Goal: Information Seeking & Learning: Learn about a topic

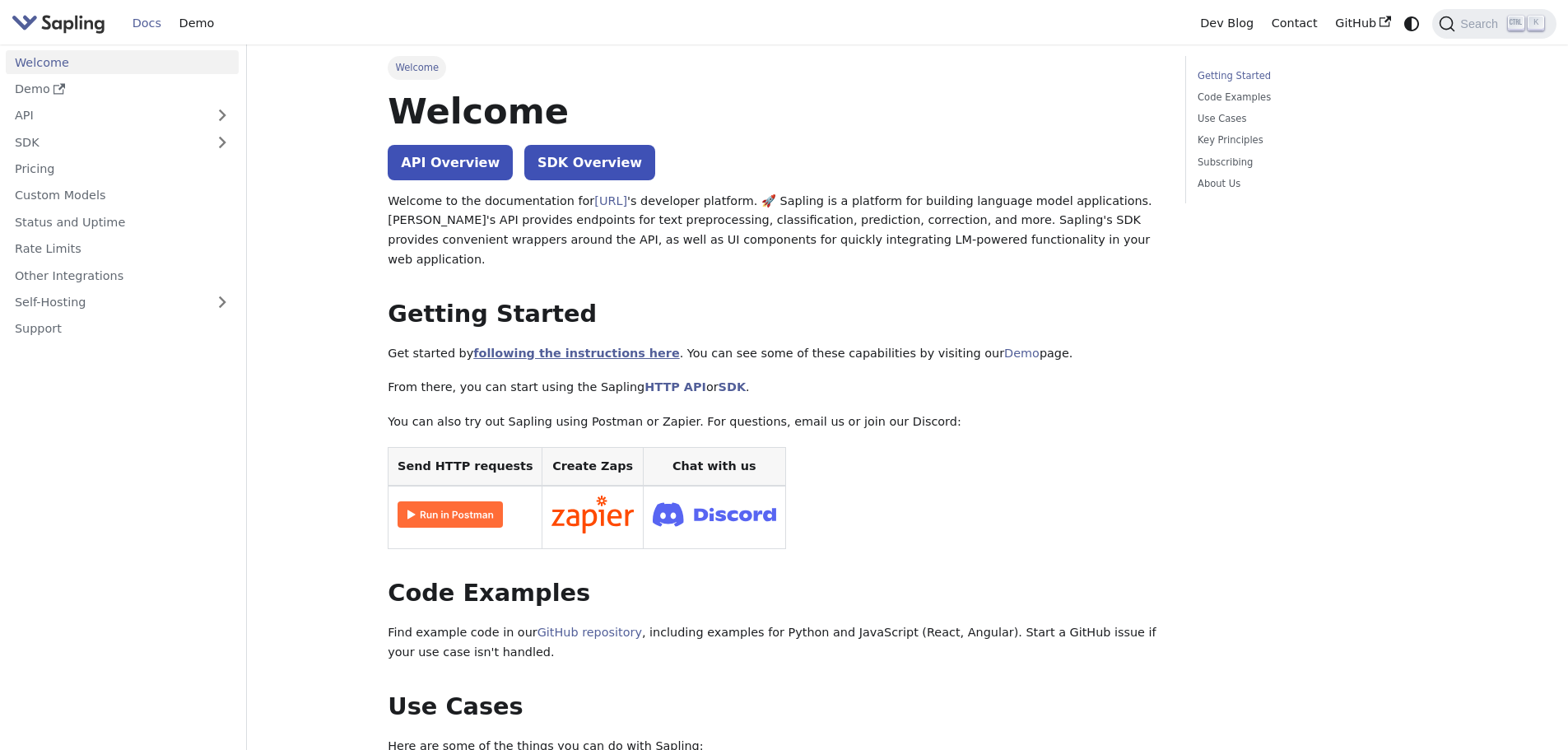
click at [515, 347] on link "following the instructions here" at bounding box center [576, 353] width 206 height 13
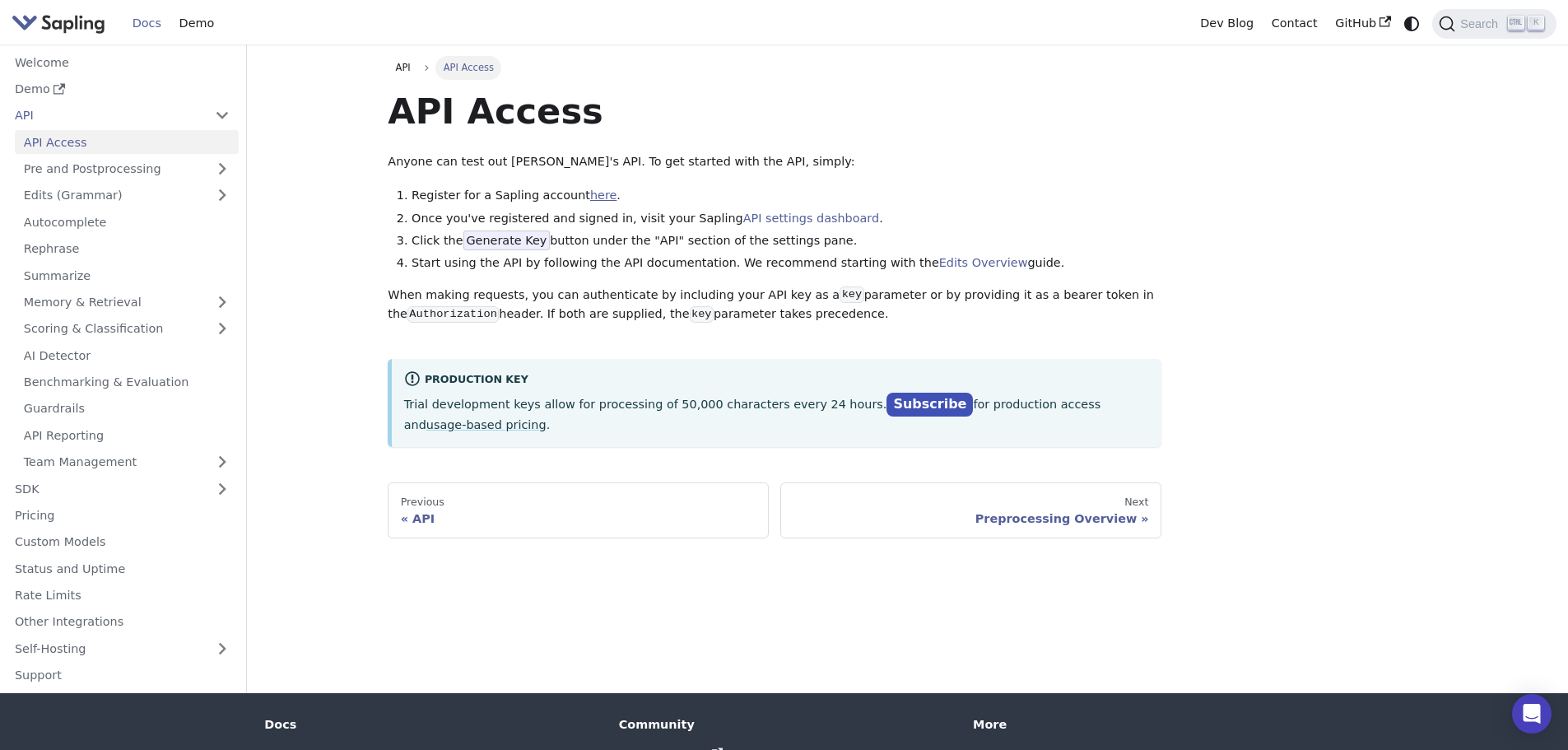
click at [590, 195] on link "here" at bounding box center [603, 195] width 26 height 13
click at [86, 195] on link "Edits (Grammar)" at bounding box center [127, 195] width 224 height 23
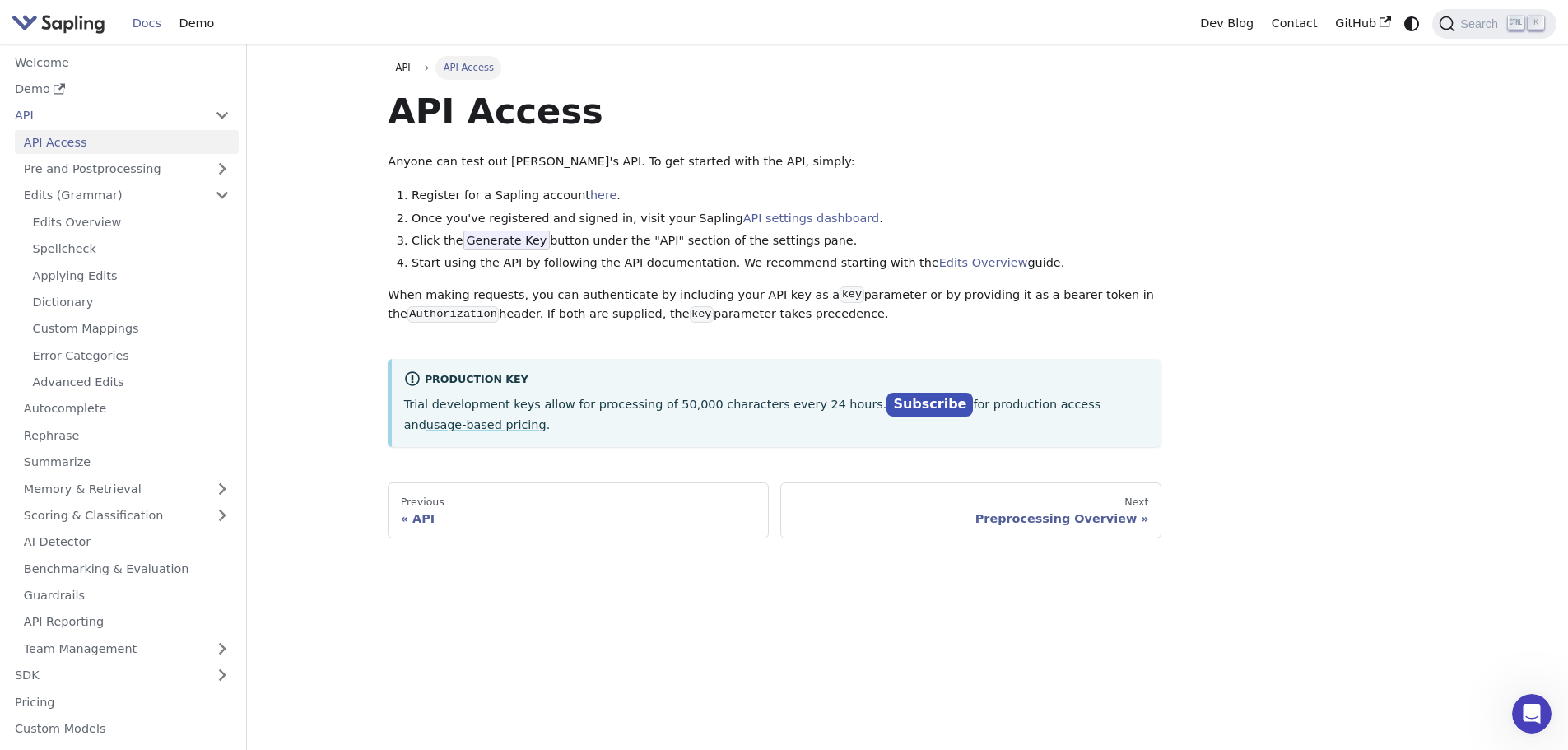
click at [96, 141] on link "API Access" at bounding box center [127, 141] width 224 height 23
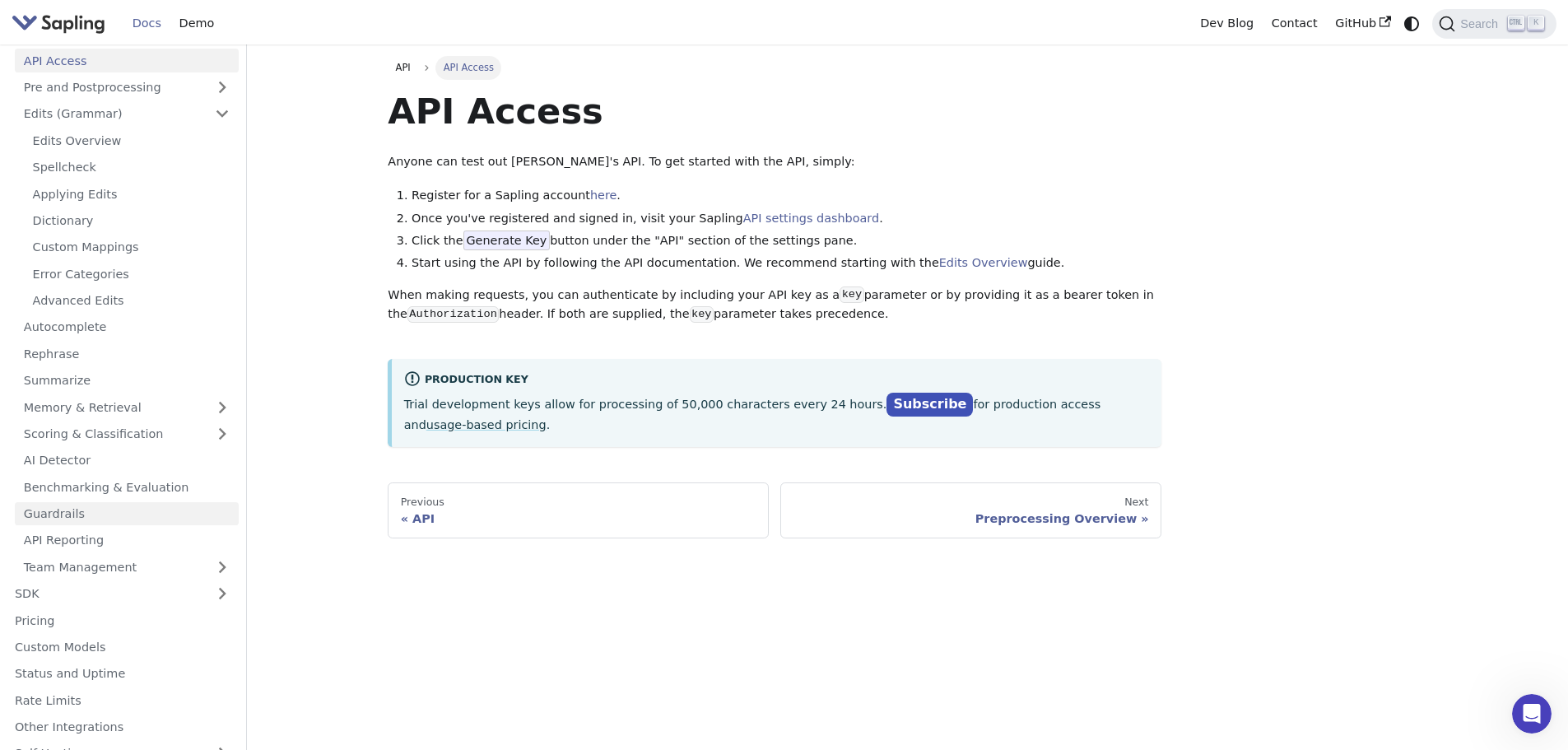
scroll to position [83, 0]
click at [53, 614] on link "Pricing" at bounding box center [122, 618] width 233 height 23
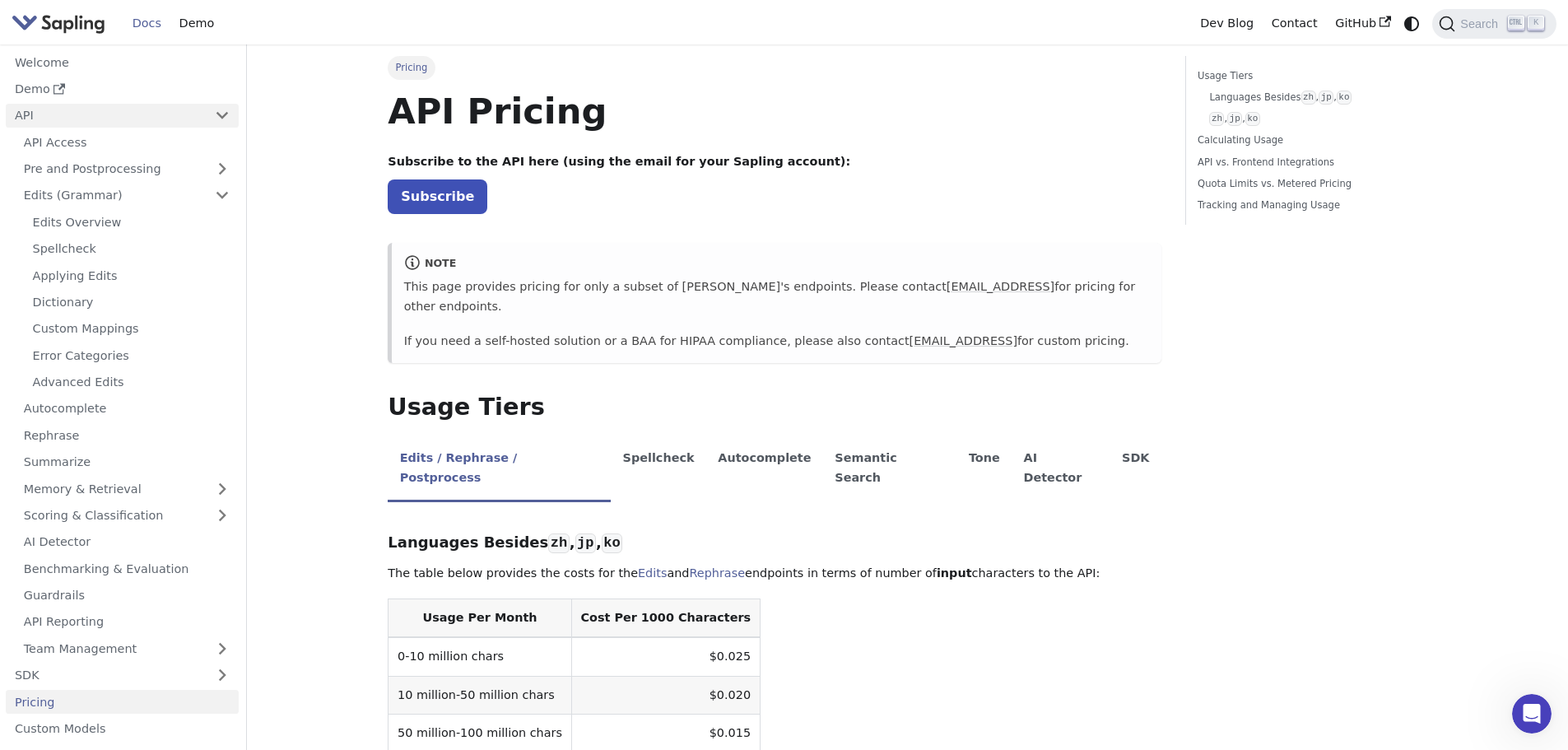
click at [17, 116] on link "API" at bounding box center [105, 115] width 200 height 23
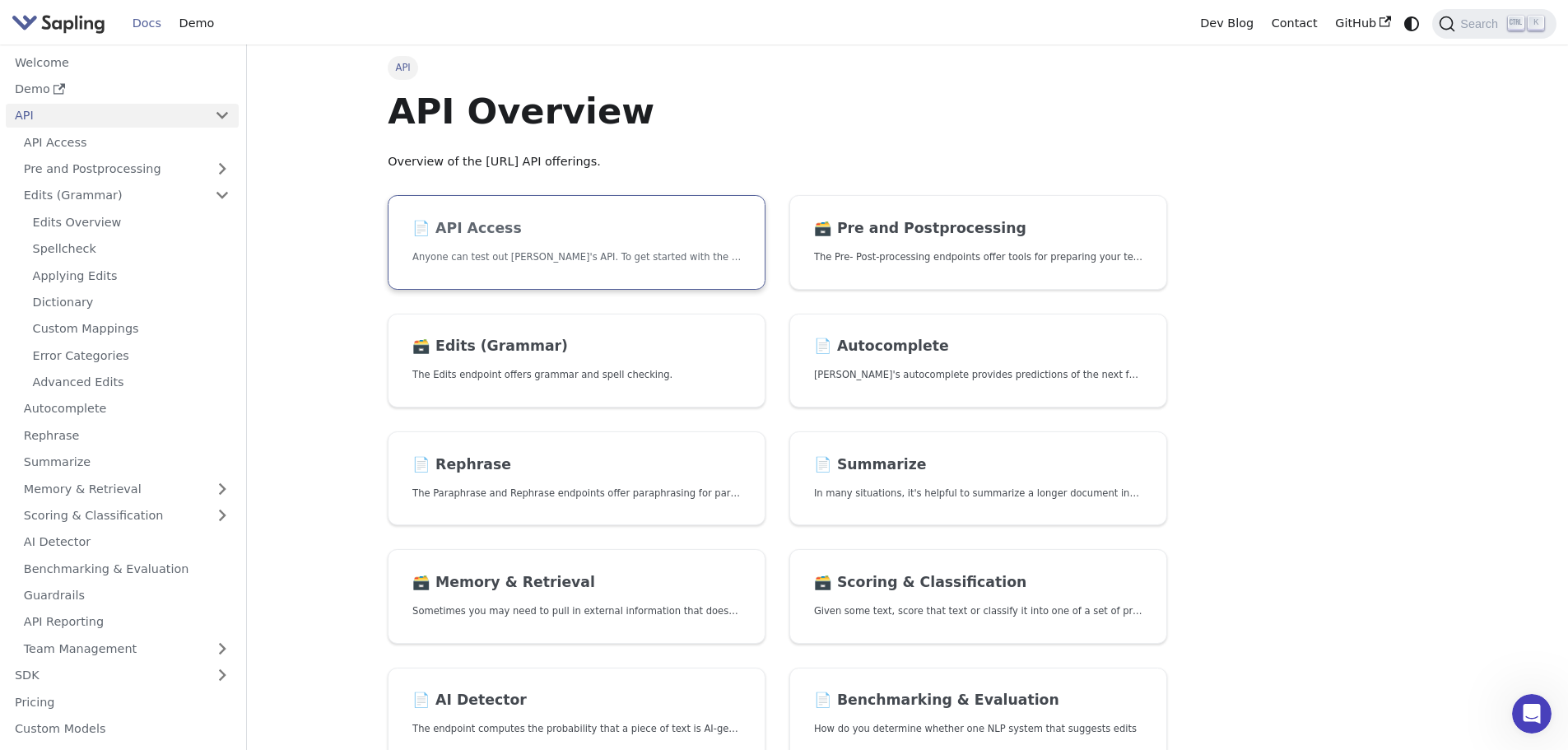
click at [653, 257] on p "Anyone can test out Sapling's API. To get started with the API, simply:" at bounding box center [576, 257] width 328 height 16
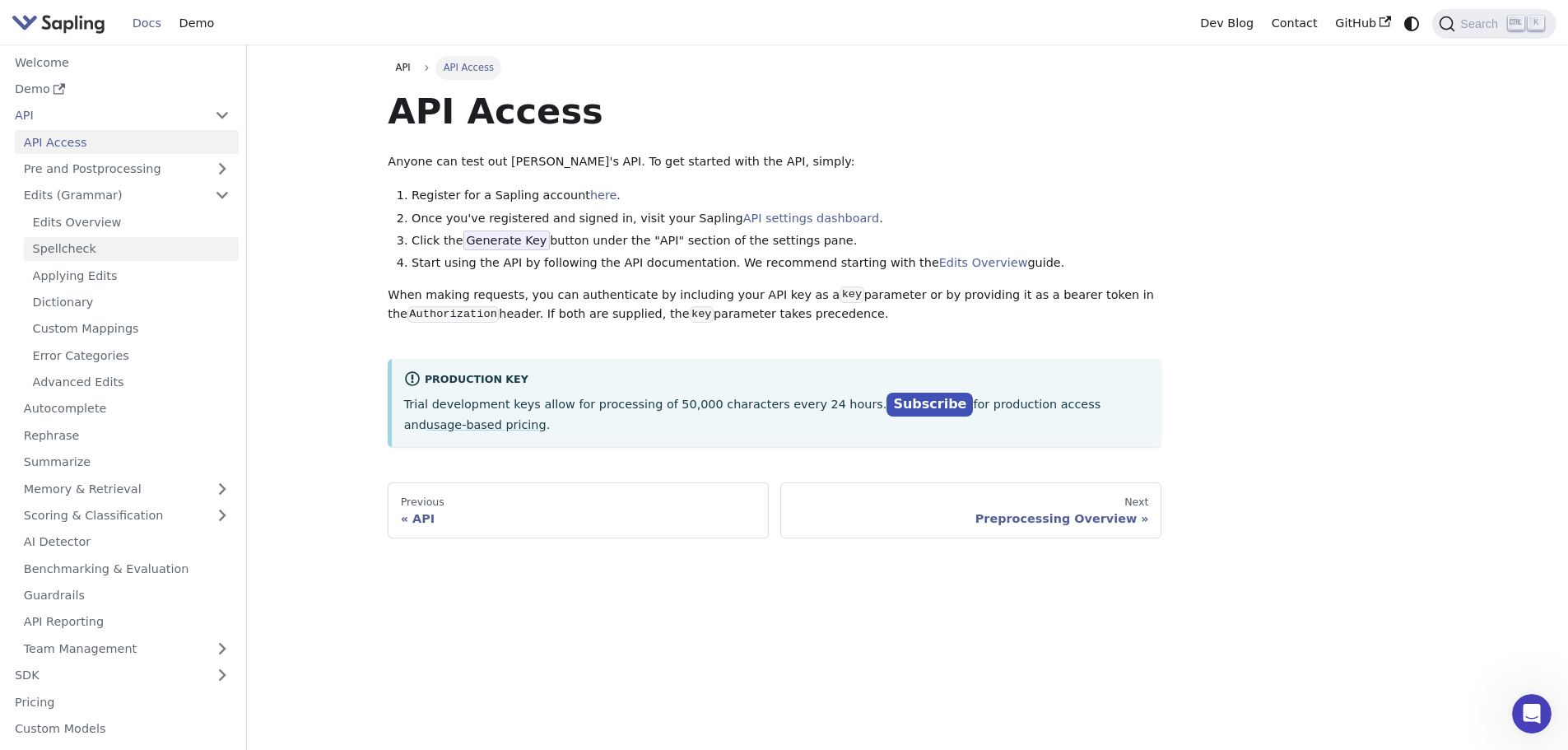
click at [125, 250] on link "Spellcheck" at bounding box center [131, 248] width 215 height 23
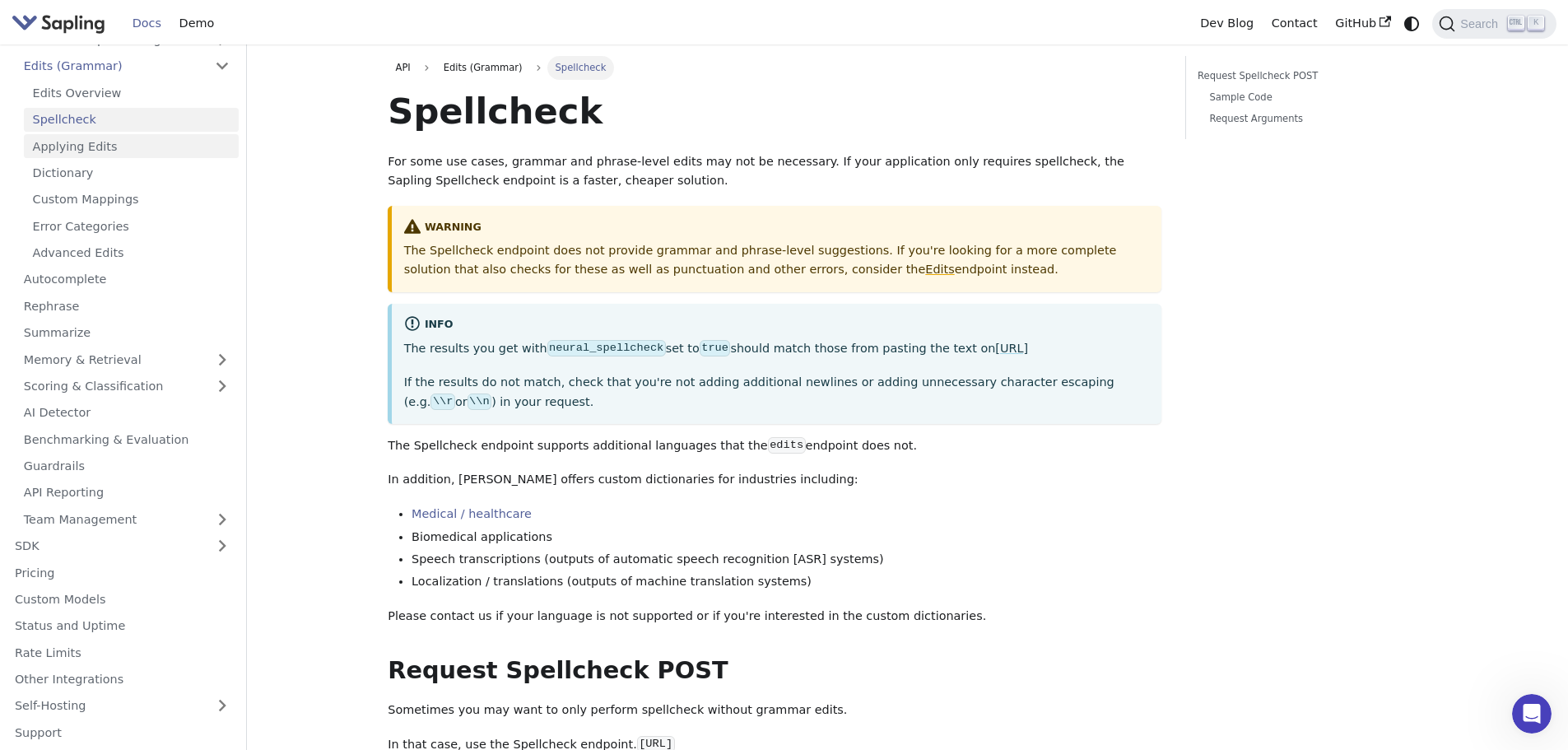
click at [64, 136] on link "Applying Edits" at bounding box center [131, 146] width 215 height 23
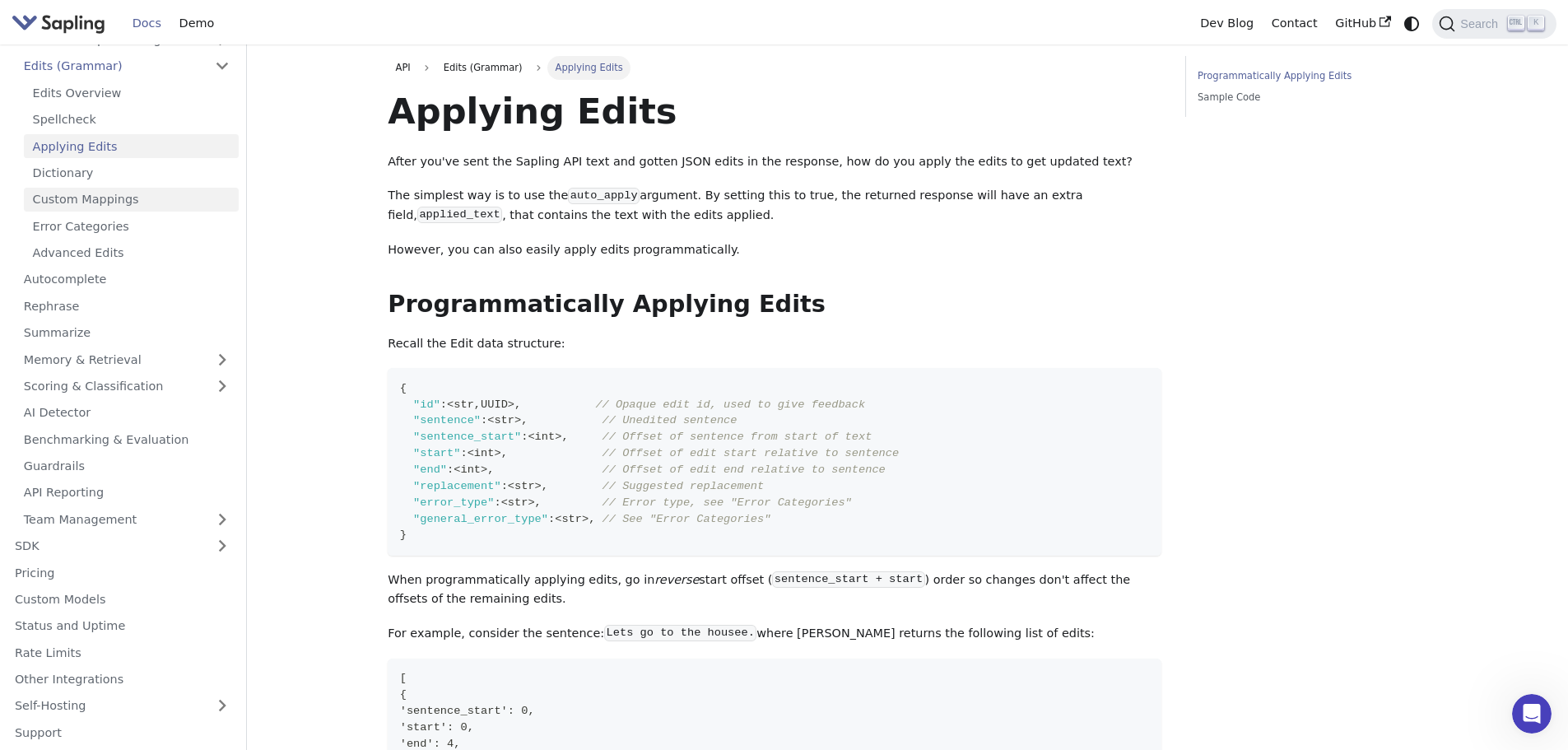
click at [65, 193] on link "Custom Mappings" at bounding box center [131, 199] width 215 height 23
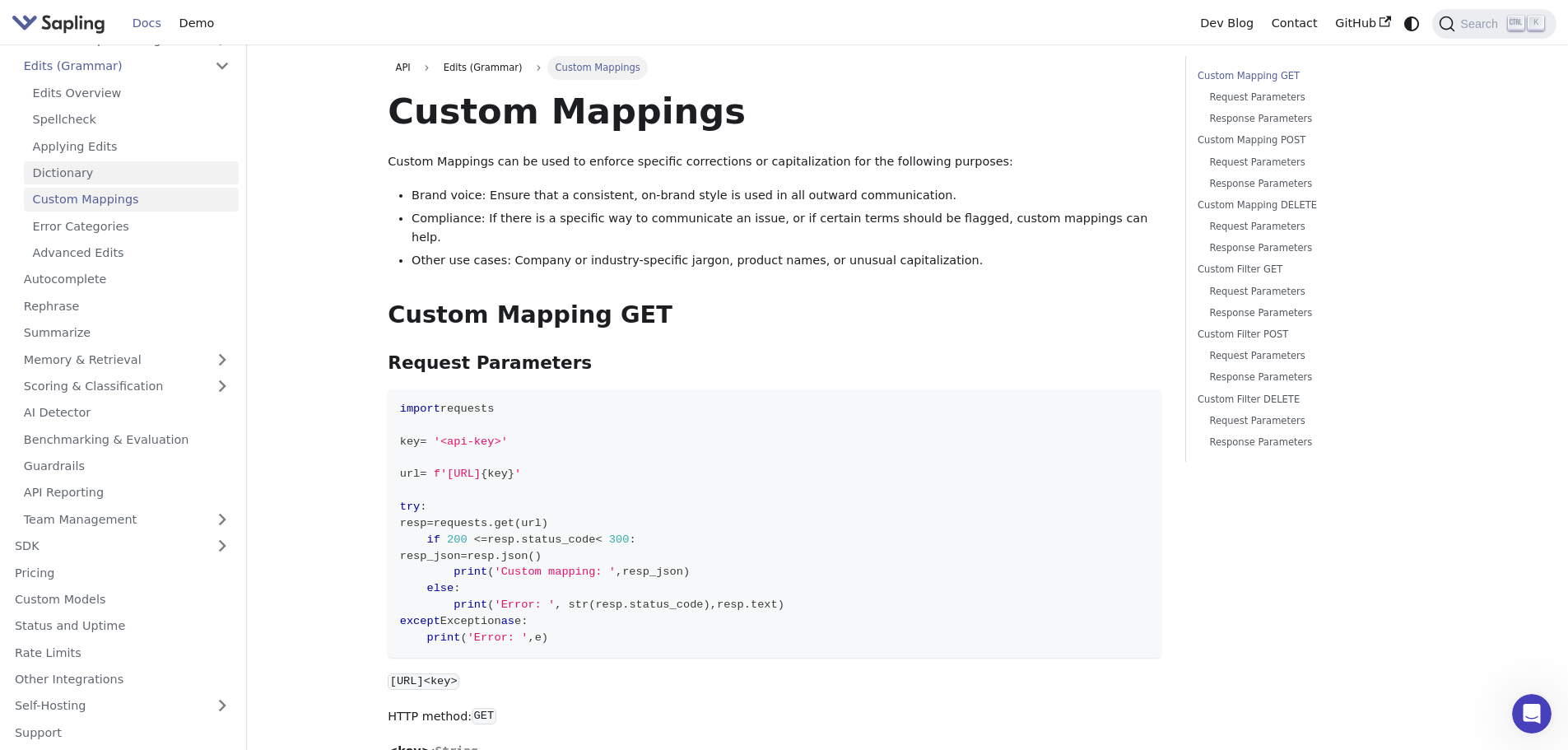
click at [65, 173] on link "Dictionary" at bounding box center [131, 173] width 215 height 23
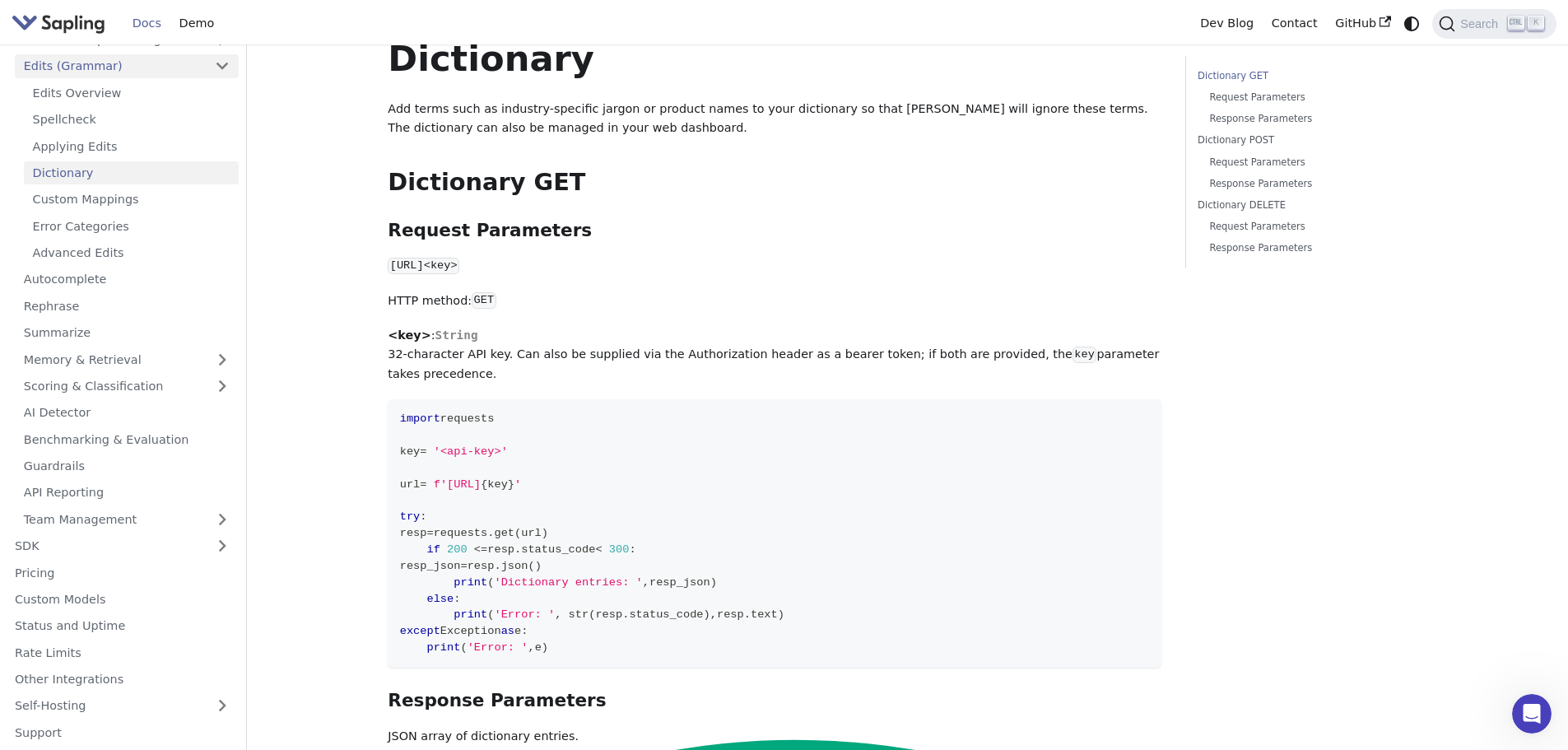
scroll to position [83, 0]
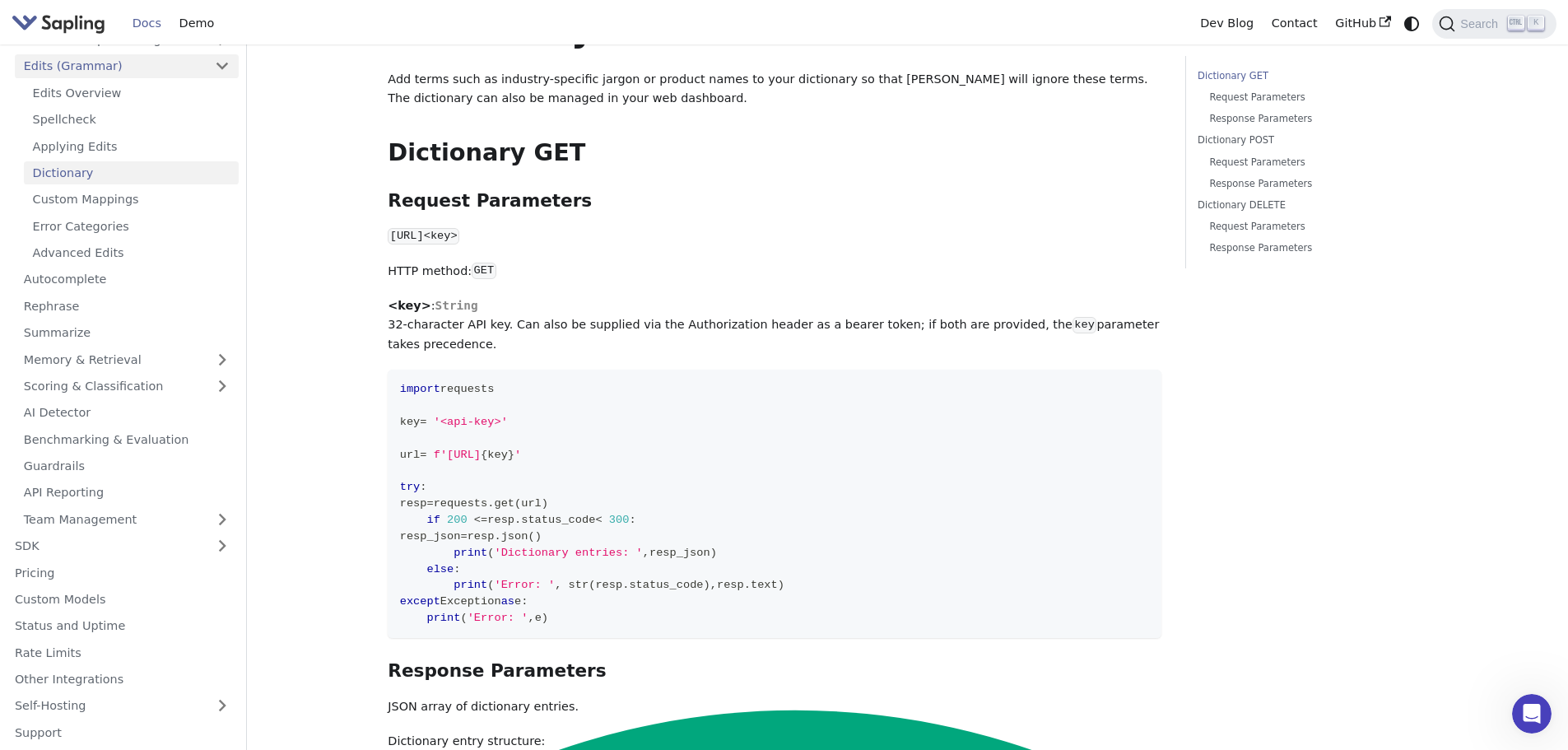
click at [202, 56] on link "Edits (Grammar)" at bounding box center [127, 66] width 224 height 23
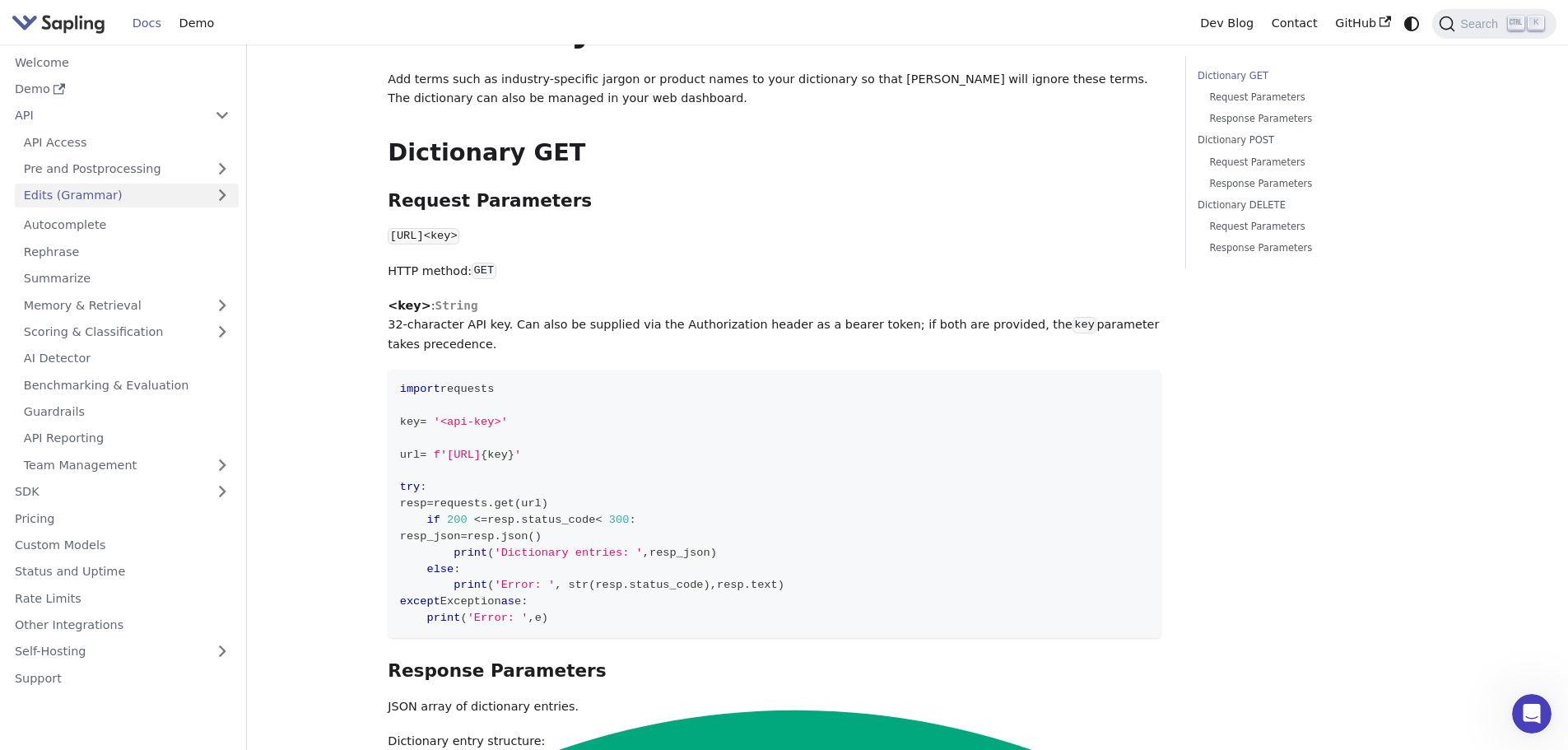
scroll to position [0, 0]
click at [60, 89] on icon "Docs sidebar" at bounding box center [59, 88] width 11 height 11
click at [88, 258] on link "Rephrase" at bounding box center [127, 248] width 224 height 23
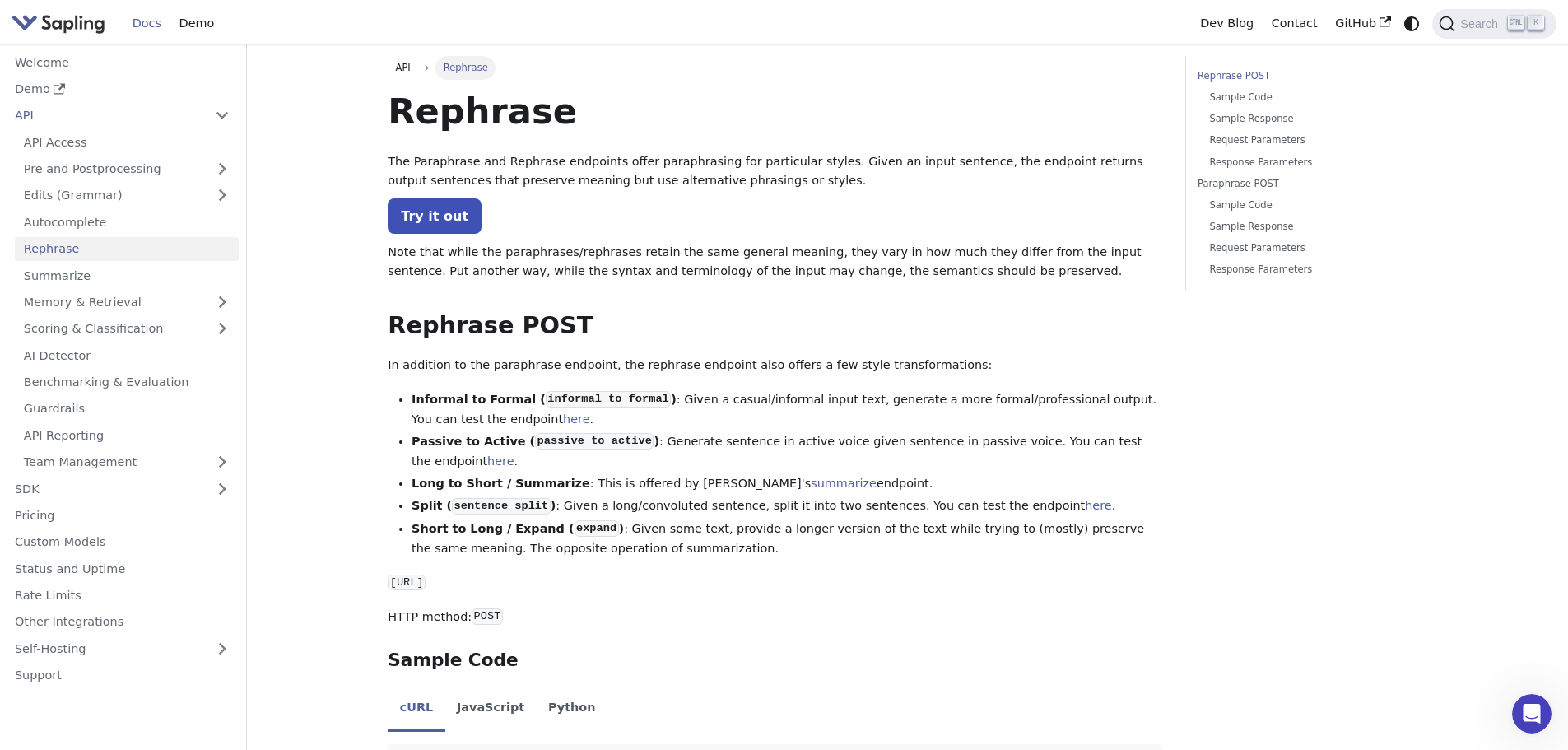
click at [136, 25] on link "Docs" at bounding box center [147, 23] width 47 height 25
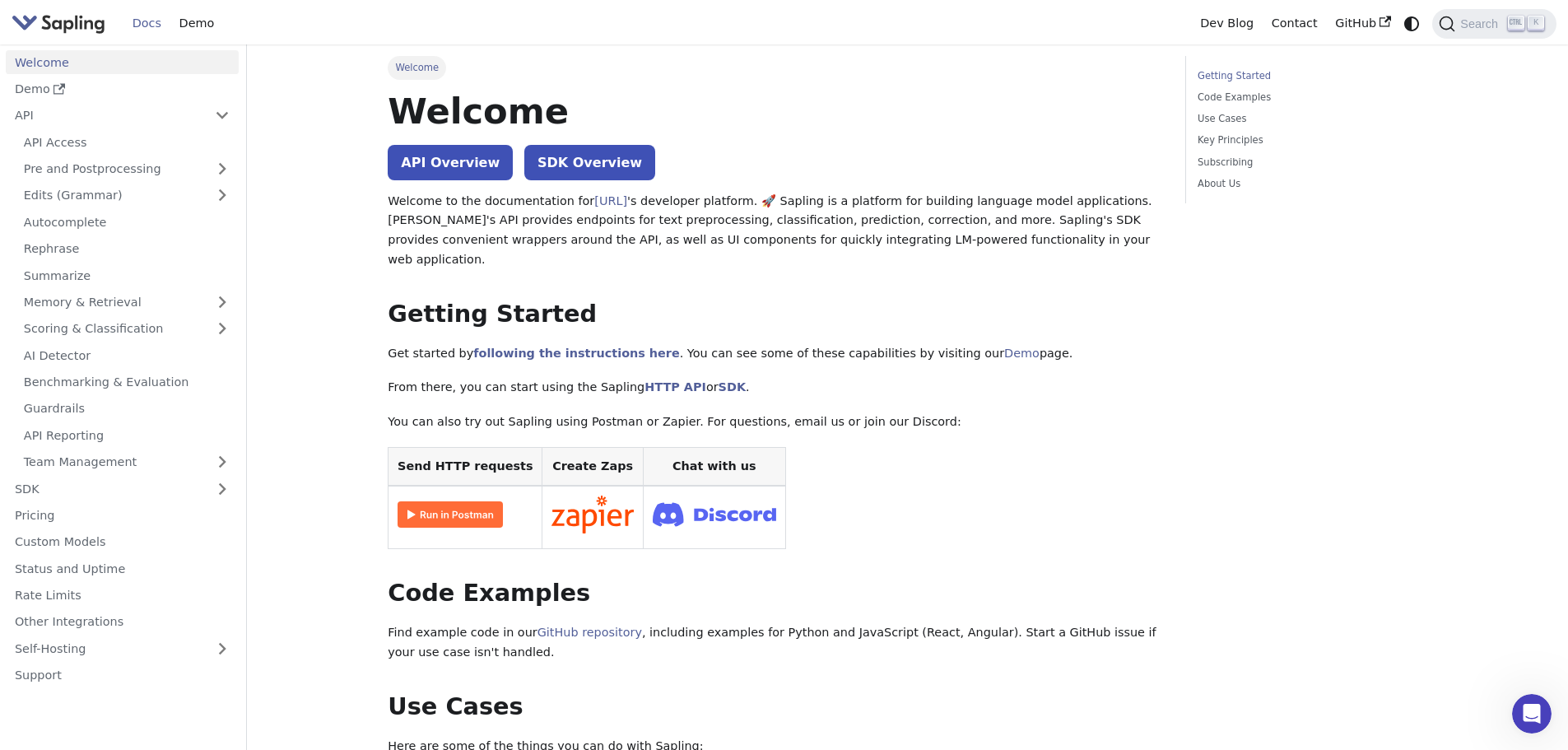
click at [139, 22] on link "Docs" at bounding box center [147, 23] width 47 height 25
click at [449, 167] on link "API Overview" at bounding box center [450, 163] width 125 height 36
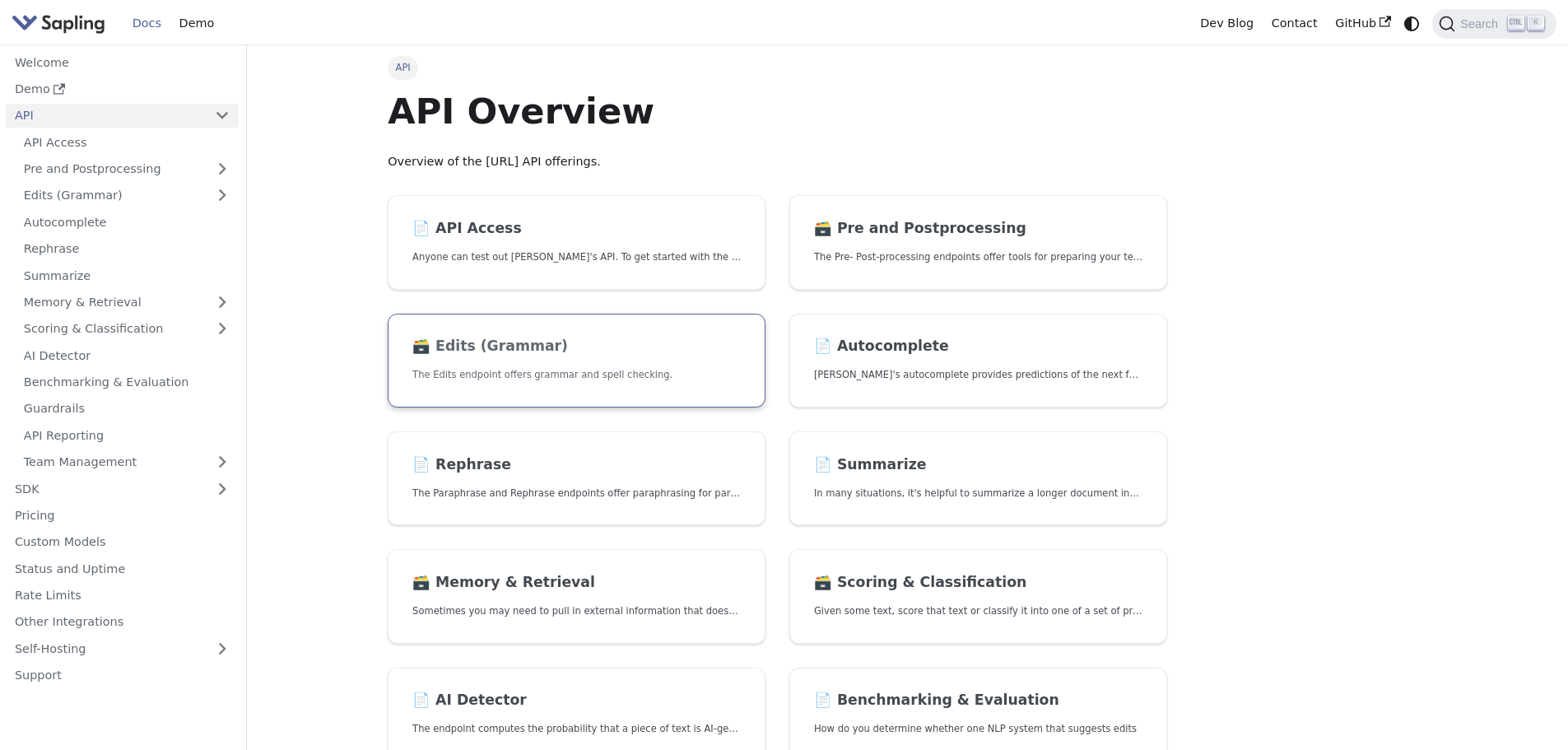
click at [572, 375] on p "The Edits endpoint offers grammar and spell checking." at bounding box center [576, 375] width 328 height 16
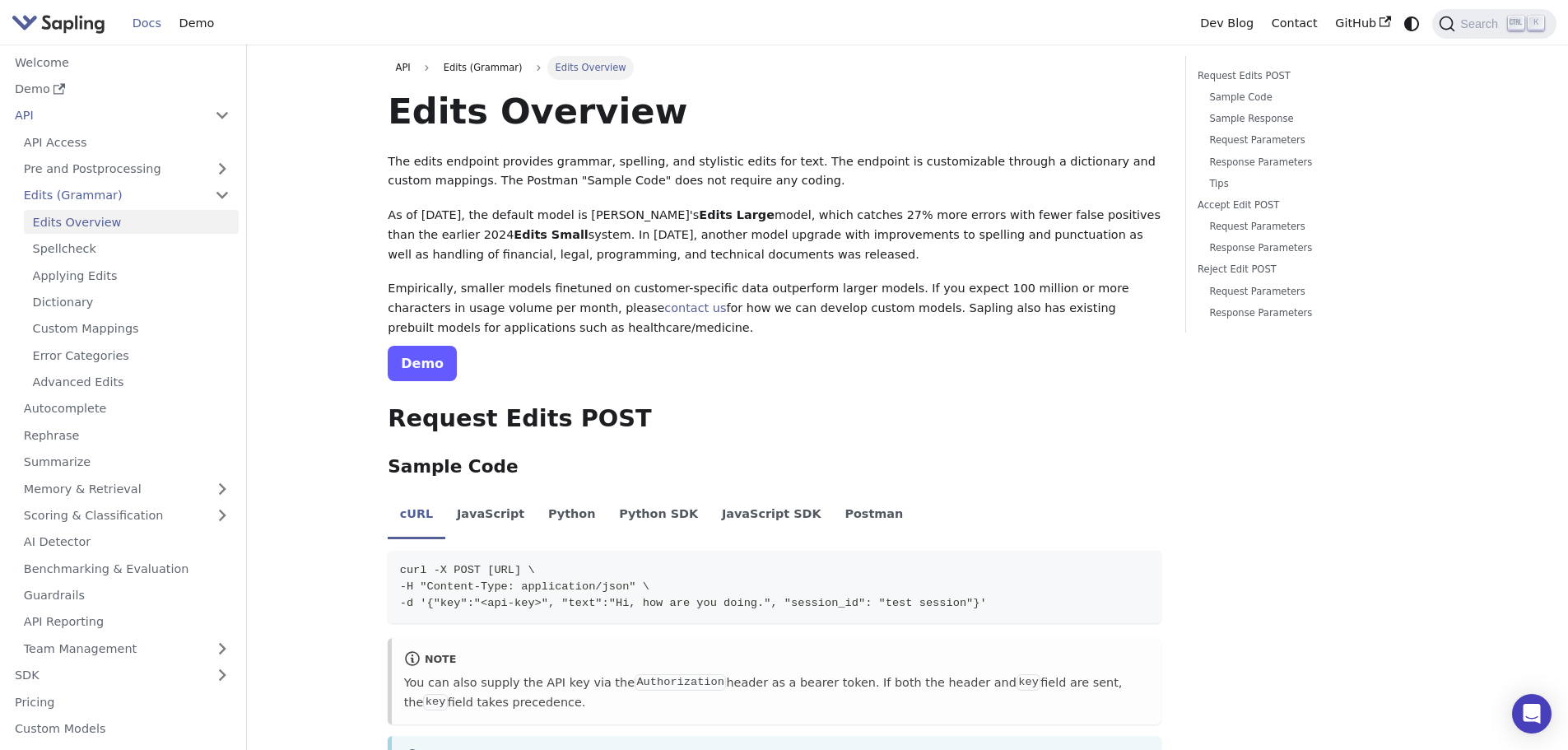
click at [415, 360] on link "Demo" at bounding box center [423, 364] width 70 height 36
